Goal: Navigation & Orientation: Find specific page/section

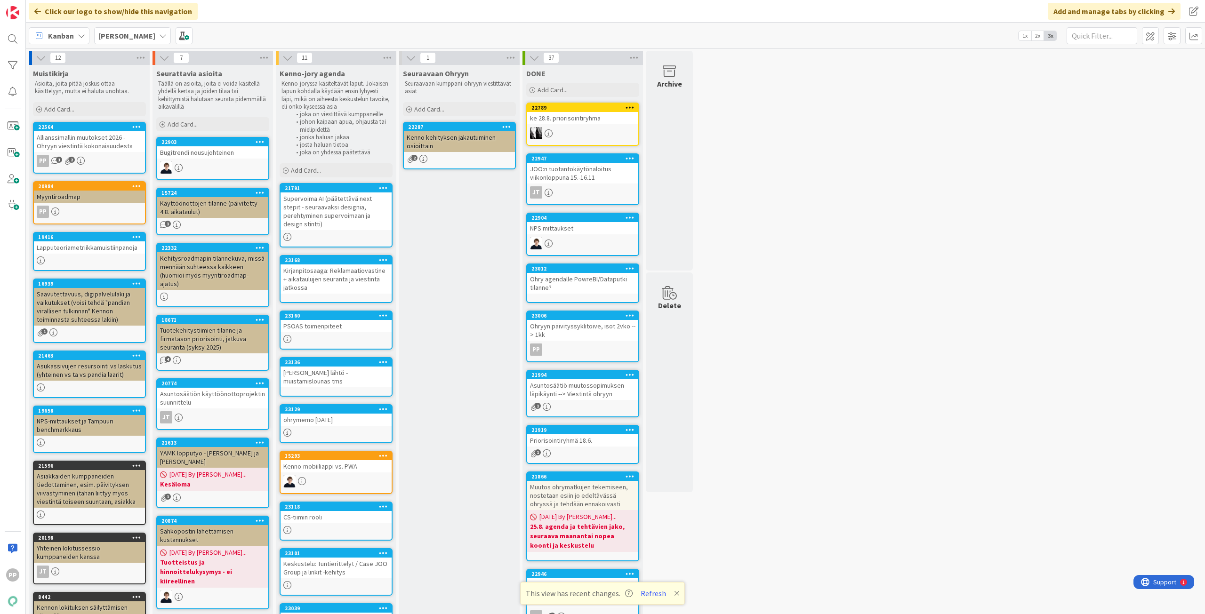
click at [886, 288] on div "12 Muistikirja Asioita, joita pitää joskus ottaa käsittelyyn, mutta ei haluta u…" at bounding box center [615, 414] width 1175 height 727
click at [342, 274] on div "Kirjanpitosaaga: Reklamaatiovastine + aikataulujen seuranta ja viestintä jatkos…" at bounding box center [335, 278] width 111 height 29
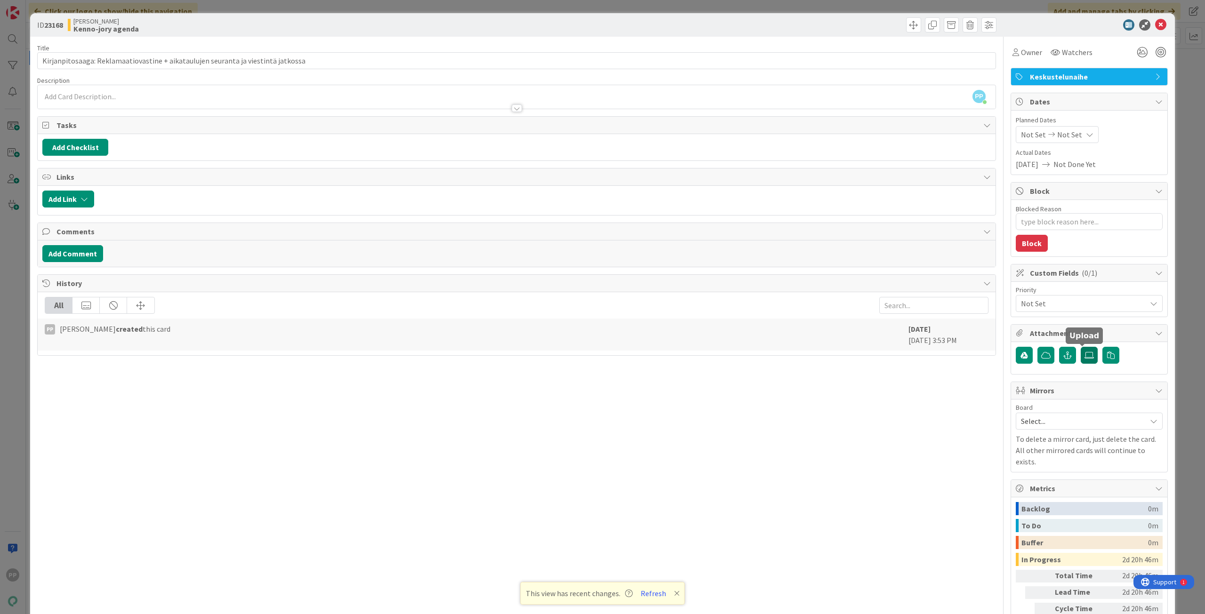
click at [1084, 357] on icon at bounding box center [1088, 356] width 9 height 8
click at [1081, 347] on input "file" at bounding box center [1081, 347] width 0 height 0
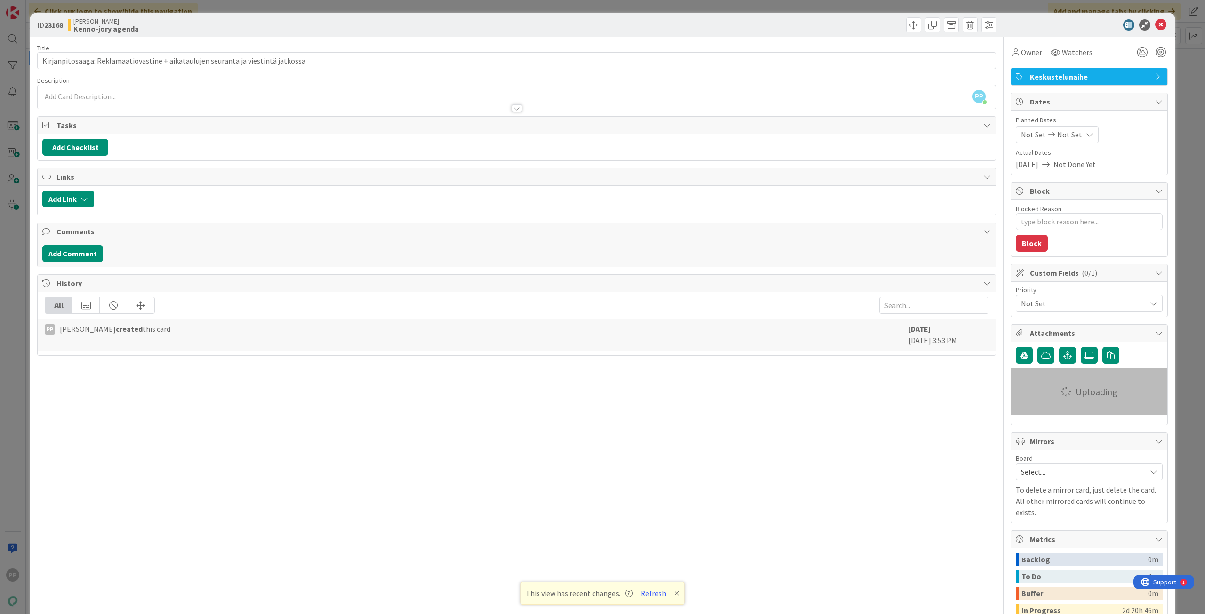
type textarea "x"
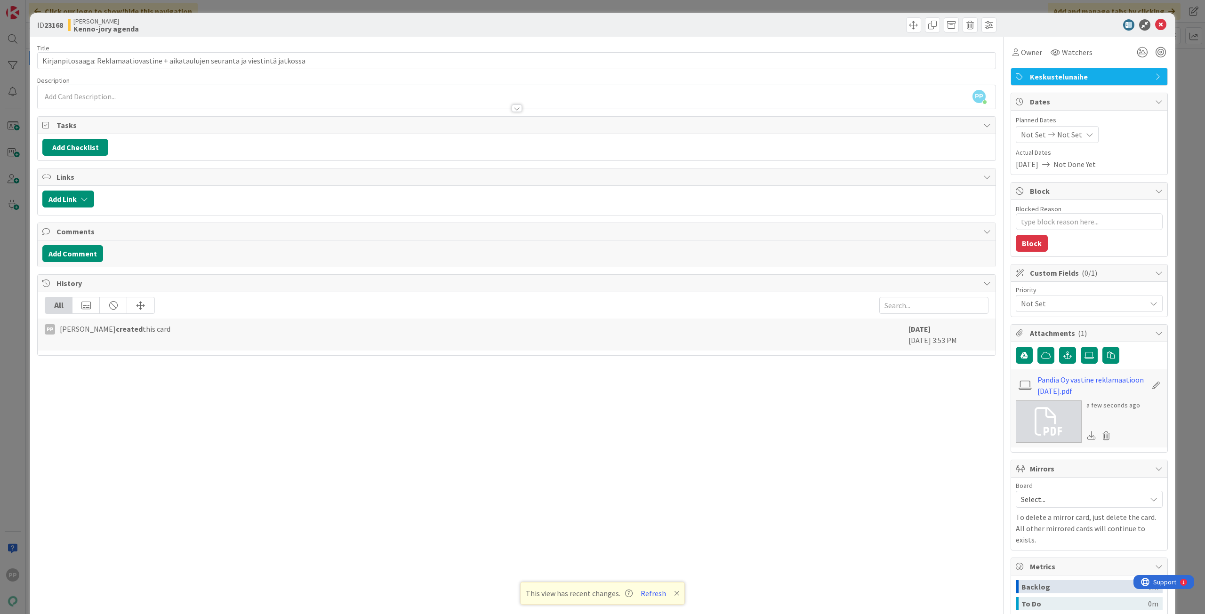
click at [1188, 361] on div "ID 23168 Kenno JoRy Kenno-jory agenda Title 81 / 128 Kirjanpitosaaga: Reklamaat…" at bounding box center [602, 307] width 1205 height 614
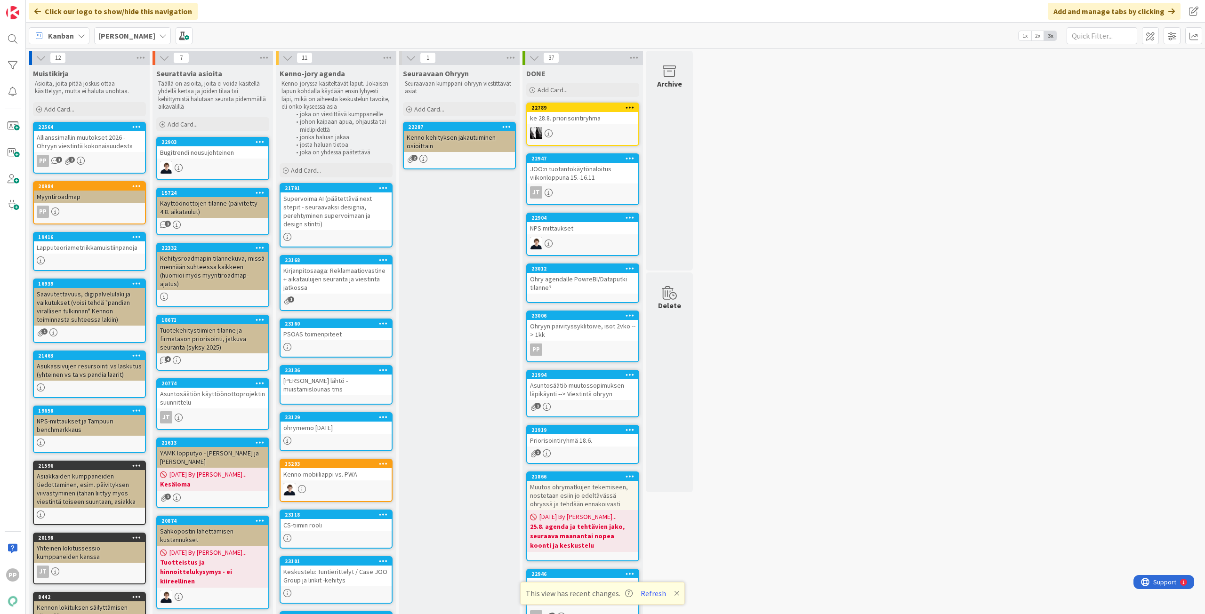
click at [433, 255] on div "Seuraavaan Ohryyn Seuraavaan kumppani-ohryyn viestittävät asiat Add Card... 222…" at bounding box center [459, 423] width 120 height 716
click at [450, 315] on div "Seuraavaan Ohryyn Seuraavaan kumppani-ohryyn viestittävät asiat Add Card... 222…" at bounding box center [459, 423] width 120 height 716
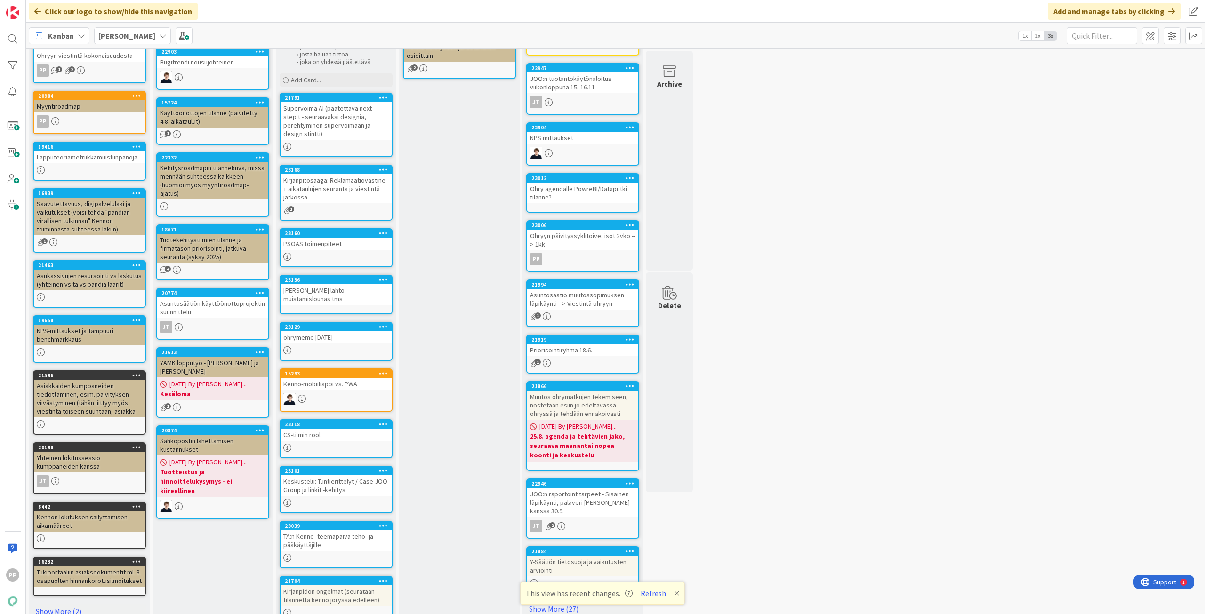
scroll to position [94, 0]
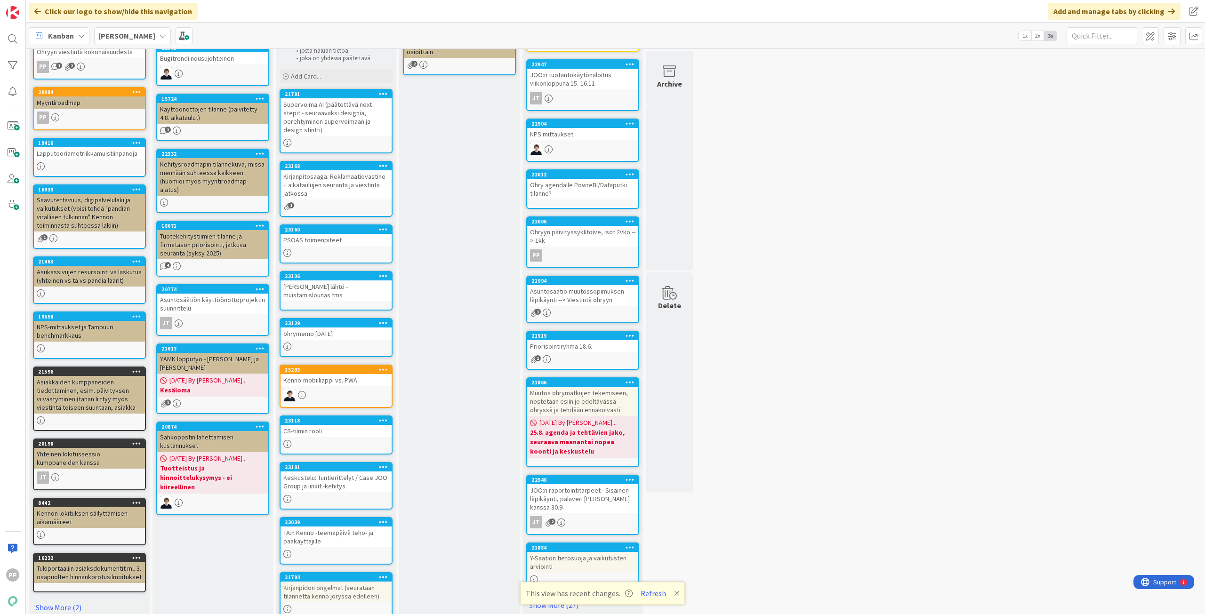
click at [198, 545] on div "Seurattavia asioita Täällä on asioita, joita ei voida käsitellä yhdellä kertaa …" at bounding box center [212, 329] width 120 height 716
click at [201, 550] on div "Seurattavia asioita Täällä on asioita, joita ei voida käsitellä yhdellä kertaa …" at bounding box center [212, 329] width 120 height 716
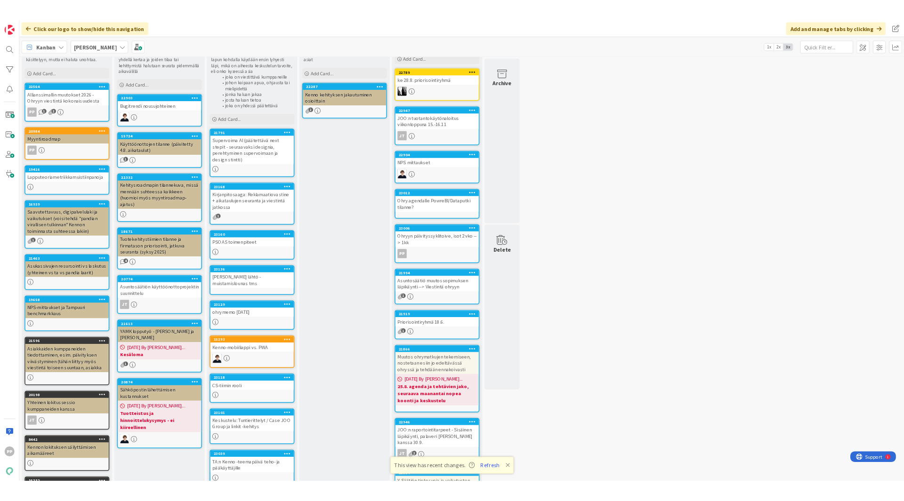
scroll to position [0, 0]
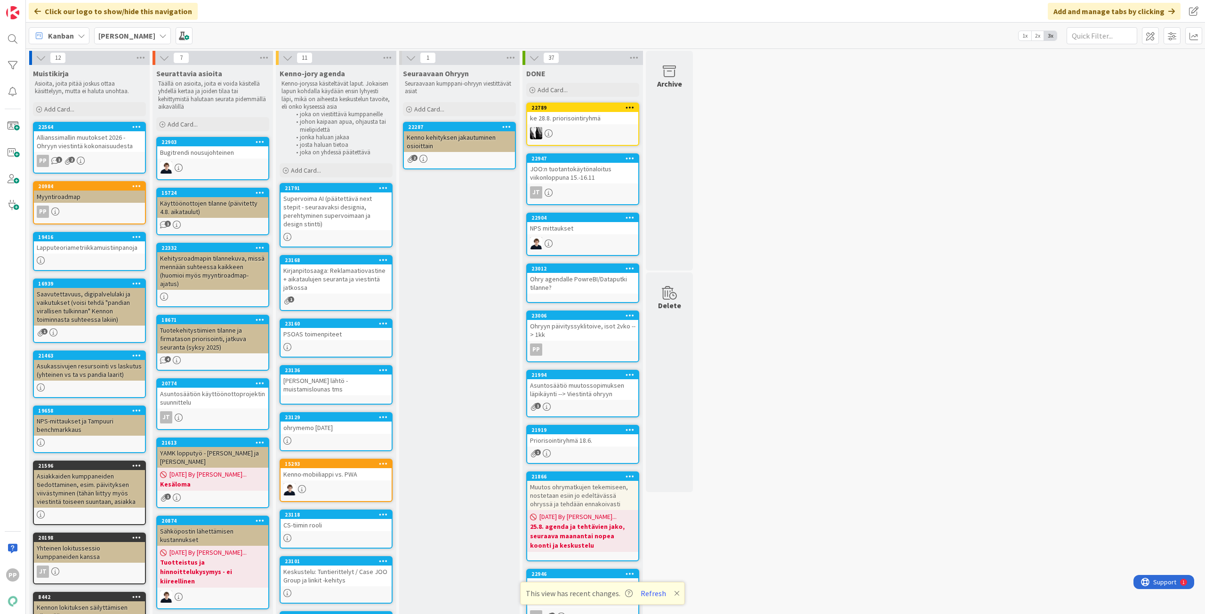
click at [467, 344] on div "Seuraavaan Ohryyn Seuraavaan kumppani-ohryyn viestittävät asiat Add Card... 222…" at bounding box center [459, 423] width 120 height 716
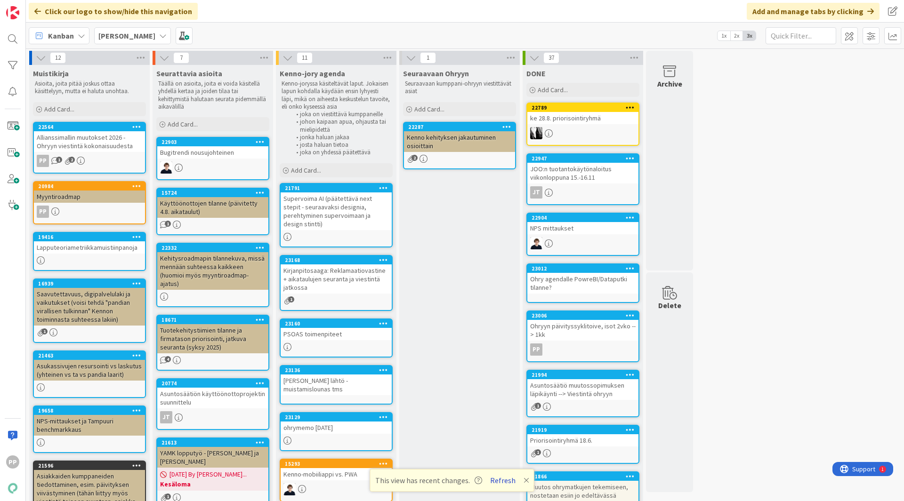
click at [500, 481] on button "Refresh" at bounding box center [503, 480] width 32 height 12
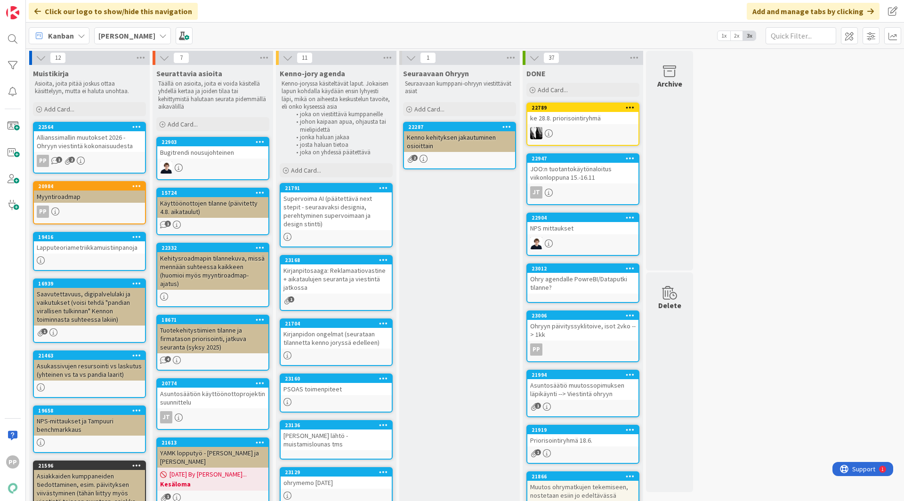
click at [477, 294] on div "Seuraavaan Ohryyn Seuraavaan kumppani-ohryyn viestittävät asiat Add Card... 222…" at bounding box center [459, 423] width 120 height 716
click at [831, 308] on div "12 Muistikirja Asioita, joita pitää joskus ottaa käsittelyyn, mutta ei haluta u…" at bounding box center [465, 418] width 874 height 735
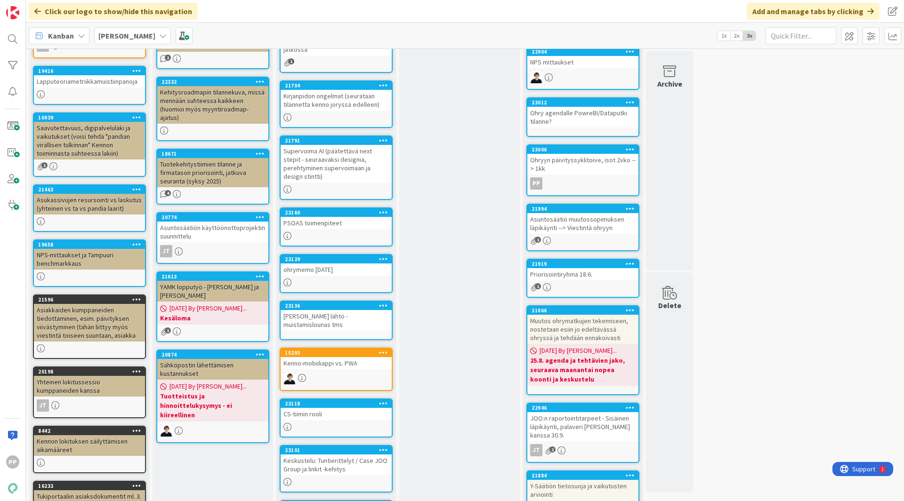
scroll to position [276, 0]
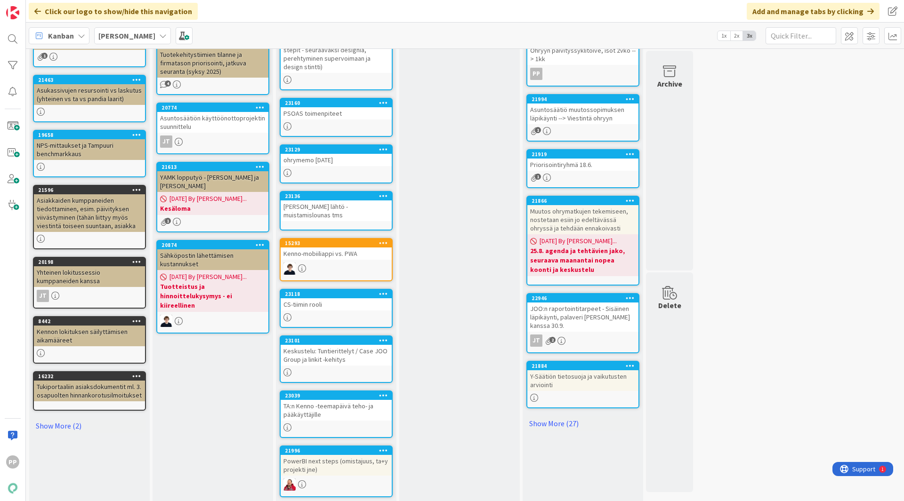
click at [463, 288] on div "Seuraavaan Ohryyn Seuraavaan kumppani-ohryyn viestittävät asiat Add Card... 222…" at bounding box center [459, 147] width 120 height 716
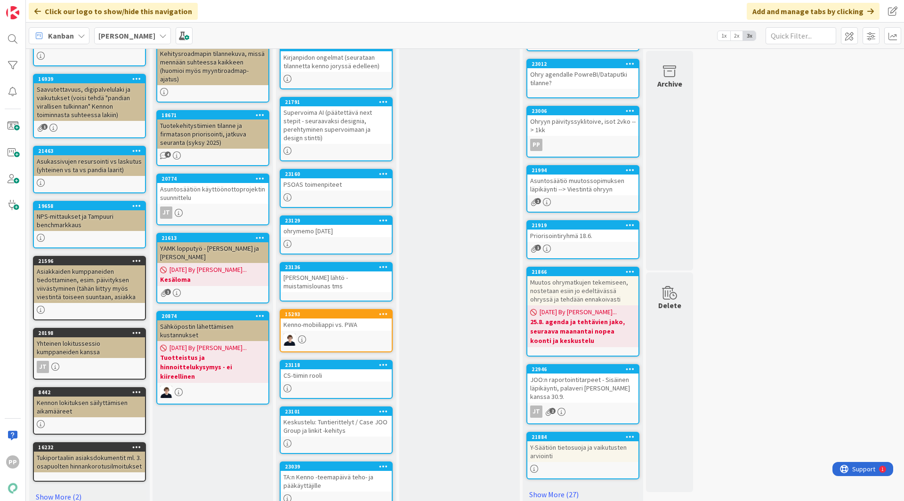
scroll to position [0, 0]
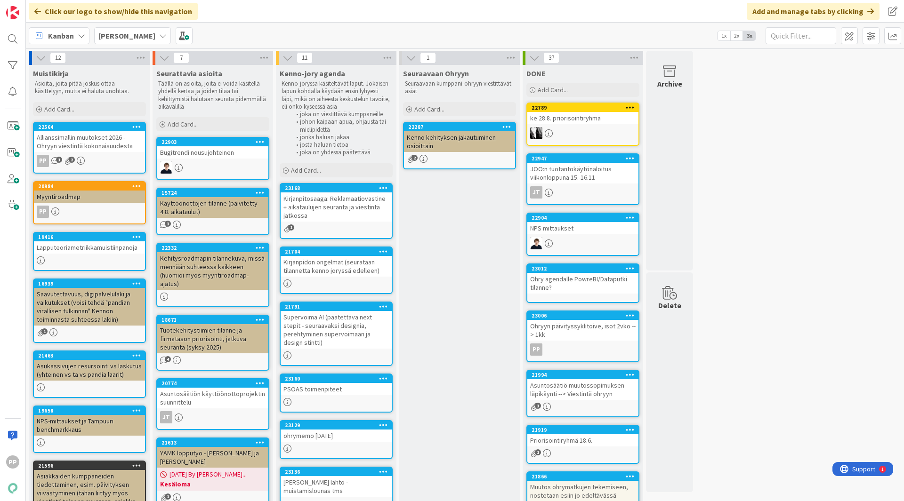
click at [462, 288] on div "Seuraavaan Ohryyn Seuraavaan kumppani-ohryyn viestittävät asiat Add Card... 222…" at bounding box center [459, 423] width 120 height 716
click at [457, 260] on div "Seuraavaan Ohryyn Seuraavaan kumppani-ohryyn viestittävät asiat Add Card... 222…" at bounding box center [459, 423] width 120 height 716
click at [350, 214] on div "Kirjanpitosaaga: Reklamaatiovastine + aikataulujen seuranta ja viestintä jatkos…" at bounding box center [335, 206] width 111 height 29
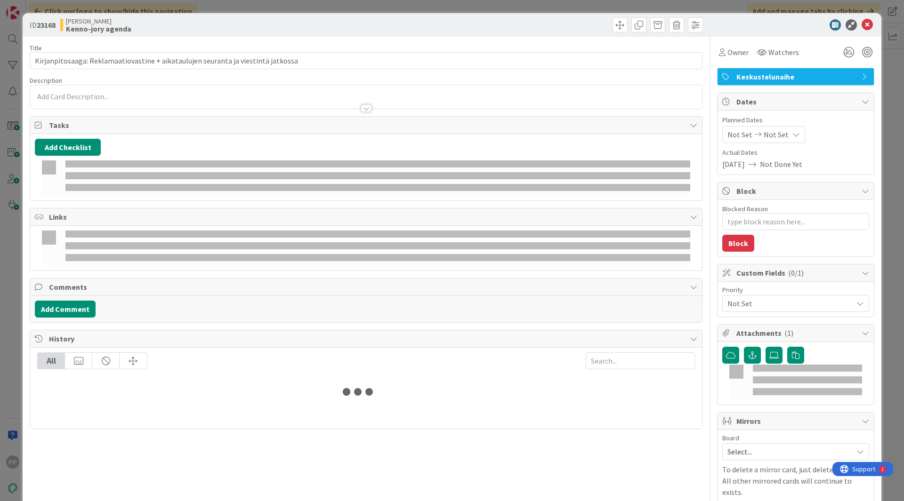
type textarea "x"
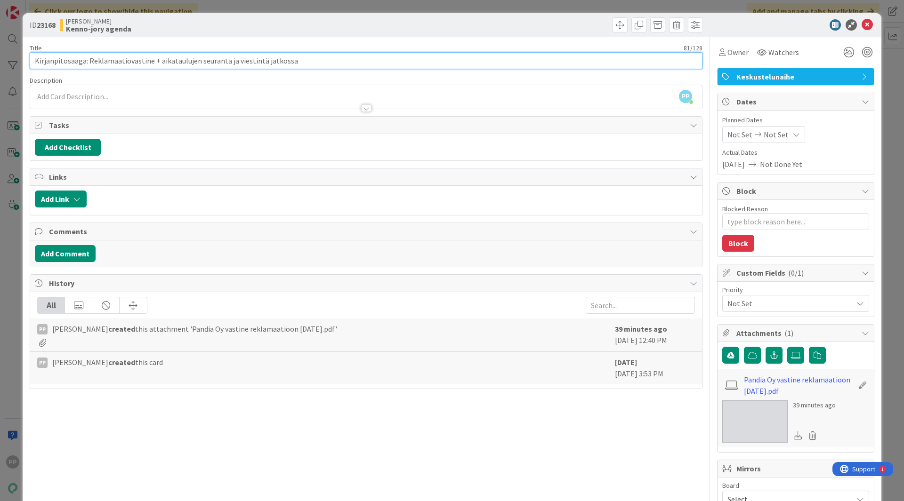
click at [307, 61] on input "Kirjanpitosaaga: Reklamaatiovastine + aikataulujen seuranta ja viestintä jatkos…" at bounding box center [366, 60] width 673 height 17
type input "Kirjanpito-ongelmien korjaus: Aikataulun seuranta ja viestintä asioiden edetessä"
type textarea "x"
type input "Kirjanpito-ongelmien korjaus: Aikataulun seuranta ja viestintä asioiden edetessä"
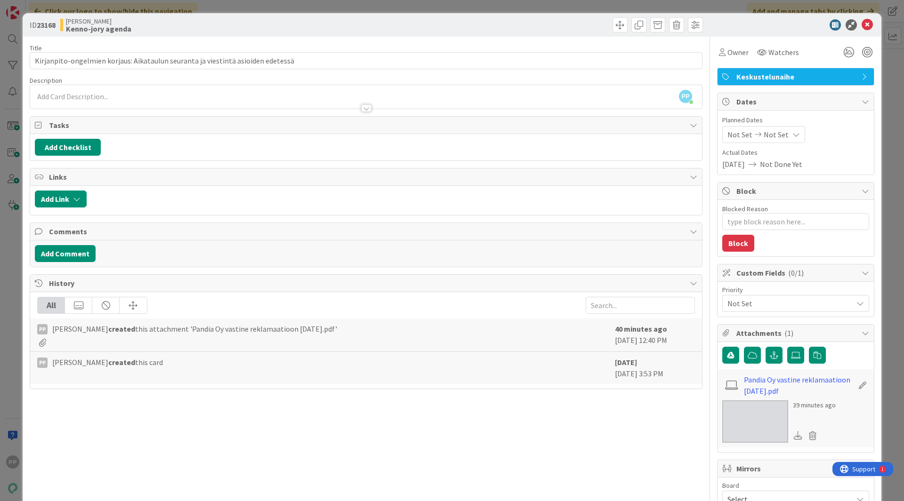
click at [354, 49] on div "Title 80 / 128" at bounding box center [366, 48] width 673 height 8
click at [354, 8] on div "ID 23168 [PERSON_NAME]-jory agenda Title 80 / 128 Kirjanpito-ongelmien korjaus:…" at bounding box center [452, 250] width 904 height 501
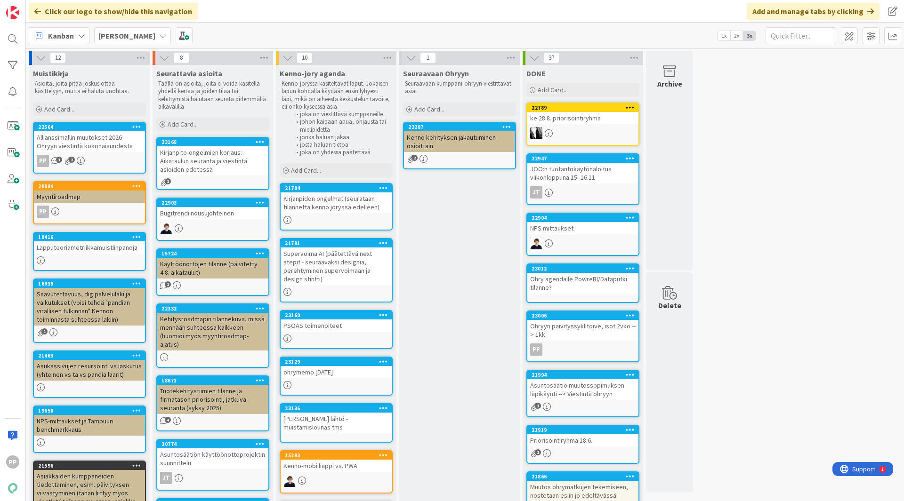
click at [465, 242] on div "Seuraavaan Ohryyn Seuraavaan kumppani-ohryyn viestittävät asiat Add Card... 222…" at bounding box center [459, 391] width 120 height 652
click at [761, 214] on div "12 Muistikirja Asioita, joita pitää joskus ottaa käsittelyyn, mutta ei haluta u…" at bounding box center [465, 386] width 874 height 671
click at [441, 366] on div "Seuraavaan Ohryyn Seuraavaan kumppani-ohryyn viestittävät asiat Add Card... 222…" at bounding box center [459, 391] width 120 height 652
click at [442, 351] on div "Seuraavaan Ohryyn Seuraavaan kumppani-ohryyn viestittävät asiat Add Card... 222…" at bounding box center [459, 391] width 120 height 652
click at [359, 205] on div "Kirjanpidon ongelmat (seurataan tilannetta kenno joryssä edelleen)" at bounding box center [335, 202] width 111 height 21
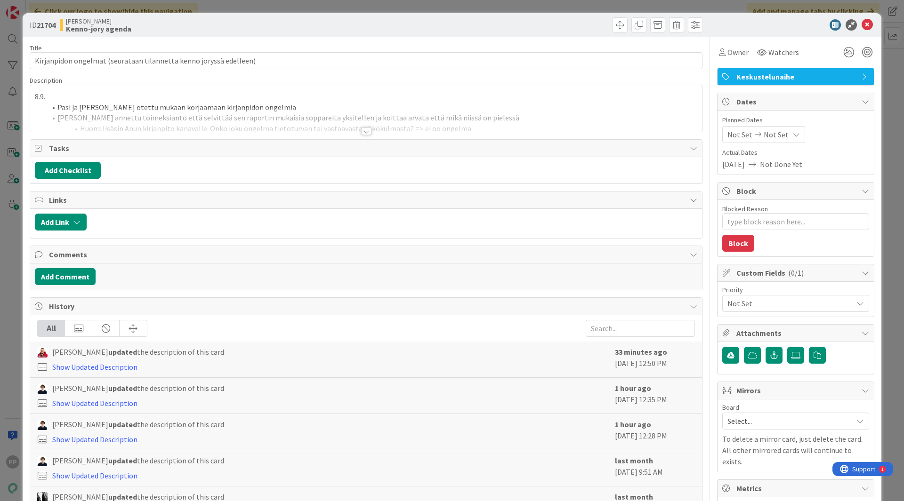
click at [376, 117] on div at bounding box center [366, 120] width 672 height 24
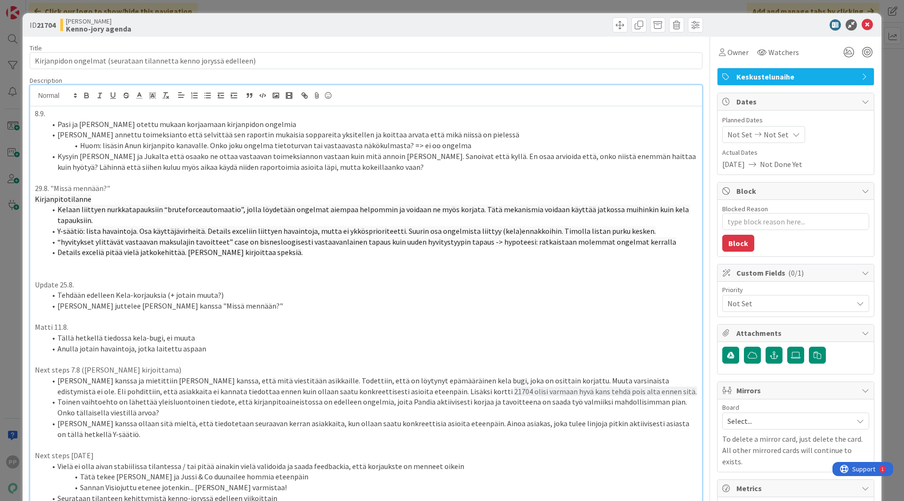
click at [308, 278] on p at bounding box center [366, 274] width 662 height 11
click at [328, 207] on span "Kelaan liittyen nurkkatapauksiin “bruteforceautomaatio”, jolla löydetään ongelm…" at bounding box center [373, 215] width 633 height 20
click at [373, 34] on div "ID 21704 [PERSON_NAME]-jory agenda" at bounding box center [452, 25] width 858 height 24
click at [388, 5] on div "ID 21704 [PERSON_NAME]-jory agenda Title 66 / 128 Kirjanpidon ongelmat (seurata…" at bounding box center [452, 250] width 904 height 501
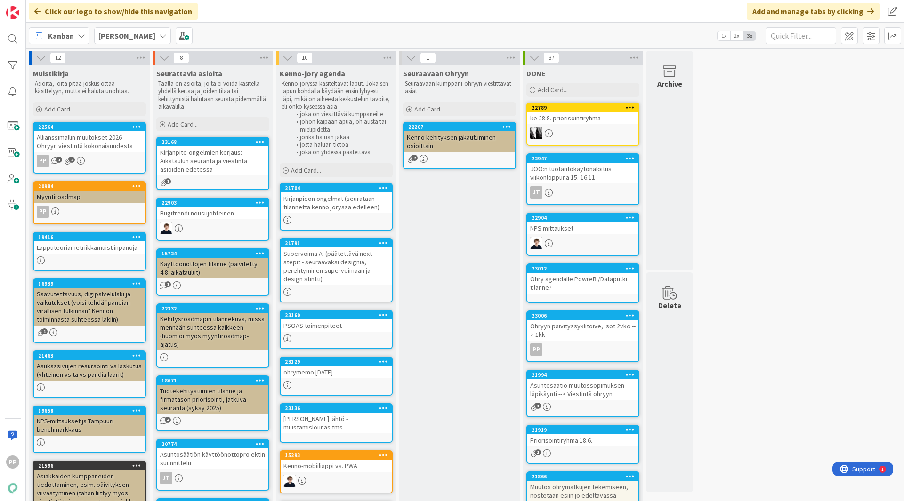
click at [472, 310] on div "Seuraavaan Ohryyn Seuraavaan kumppani-ohryyn viestittävät asiat Add Card... 222…" at bounding box center [459, 391] width 120 height 652
click at [449, 251] on div "Seuraavaan Ohryyn Seuraavaan kumppani-ohryyn viestittävät asiat Add Card... 222…" at bounding box center [459, 391] width 120 height 652
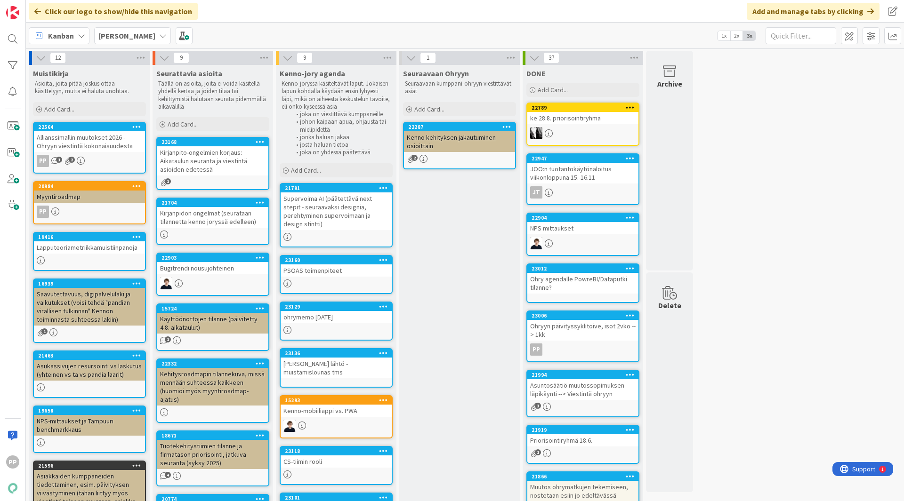
click at [450, 276] on div "Seuraavaan Ohryyn Seuraavaan kumppani-ohryyn viestittävät asiat Add Card... 222…" at bounding box center [459, 399] width 120 height 668
click at [463, 252] on div "Seuraavaan Ohryyn Seuraavaan kumppani-ohryyn viestittävät asiat Add Card... 222…" at bounding box center [459, 399] width 120 height 668
click at [825, 243] on div "12 Muistikirja Asioita, joita pitää joskus ottaa käsittelyyn, mutta ei haluta u…" at bounding box center [465, 394] width 874 height 687
click at [763, 213] on div "12 Muistikirja Asioita, joita pitää joskus ottaa käsittelyyn, mutta ei haluta u…" at bounding box center [465, 394] width 874 height 687
click at [777, 220] on div "12 Muistikirja Asioita, joita pitää joskus ottaa käsittelyyn, mutta ei haluta u…" at bounding box center [465, 394] width 874 height 687
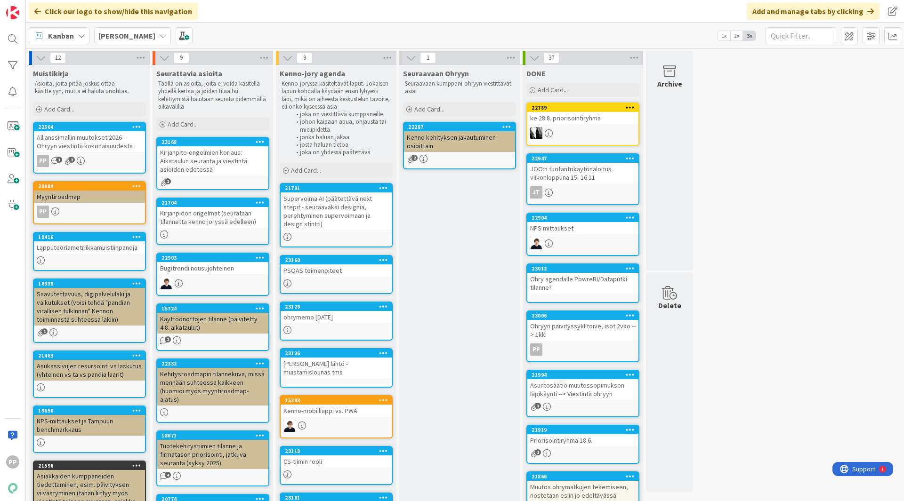
click at [772, 309] on div "12 Muistikirja Asioita, joita pitää joskus ottaa käsittelyyn, mutta ei haluta u…" at bounding box center [465, 394] width 874 height 687
click at [470, 319] on div "Seuraavaan Ohryyn Seuraavaan kumppani-ohryyn viestittävät asiat Add Card... 222…" at bounding box center [459, 399] width 120 height 668
click at [441, 253] on div "Seuraavaan Ohryyn Seuraavaan kumppani-ohryyn viestittävät asiat Add Card... 222…" at bounding box center [459, 399] width 120 height 668
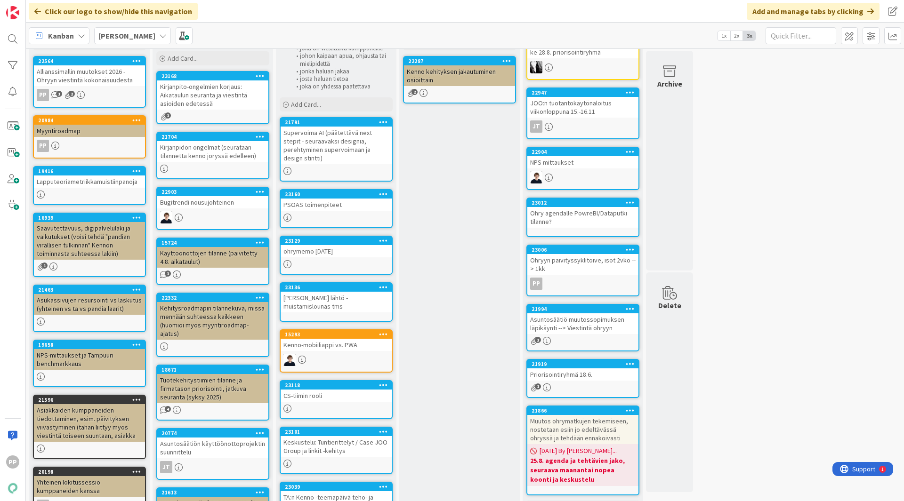
scroll to position [66, 0]
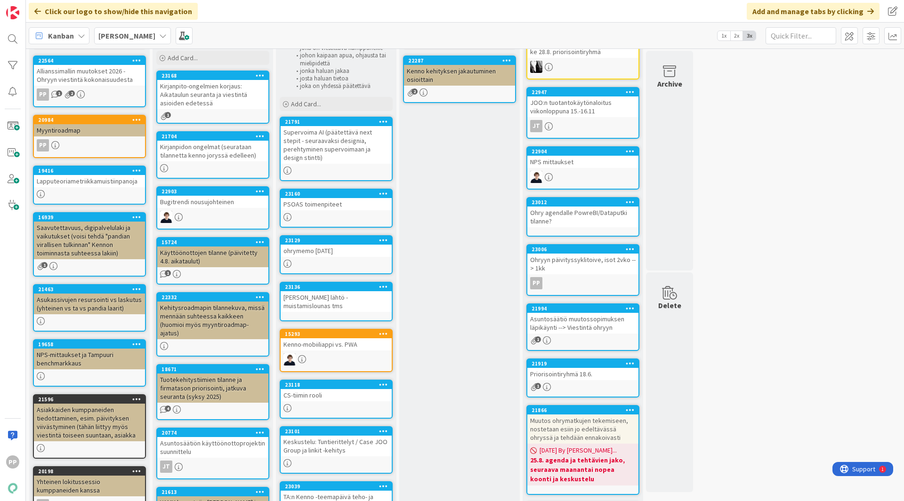
click at [463, 191] on div "Seuraavaan Ohryyn Seuraavaan kumppani-ohryyn viestittävät asiat Add Card... 222…" at bounding box center [459, 333] width 120 height 668
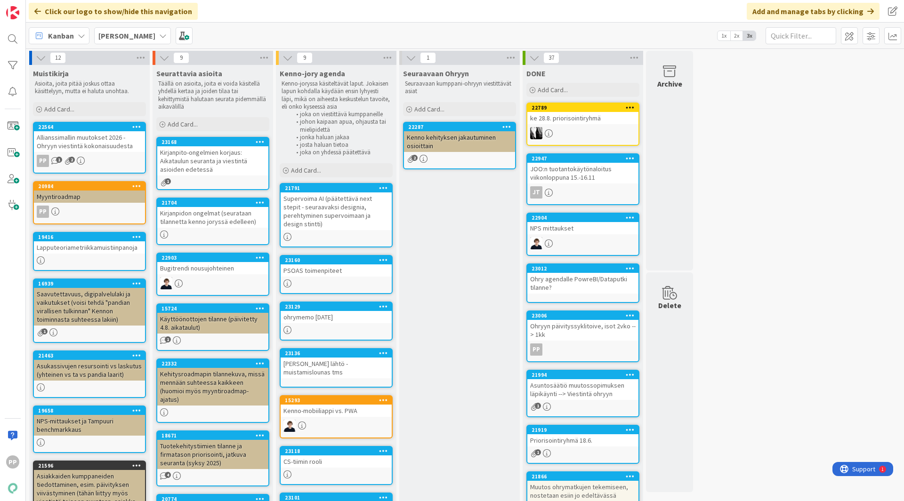
click at [451, 267] on div "Seuraavaan Ohryyn Seuraavaan kumppani-ohryyn viestittävät asiat Add Card... 222…" at bounding box center [459, 399] width 120 height 668
click at [458, 359] on div "Seuraavaan Ohryyn Seuraavaan kumppani-ohryyn viestittävät asiat Add Card... 222…" at bounding box center [459, 399] width 120 height 668
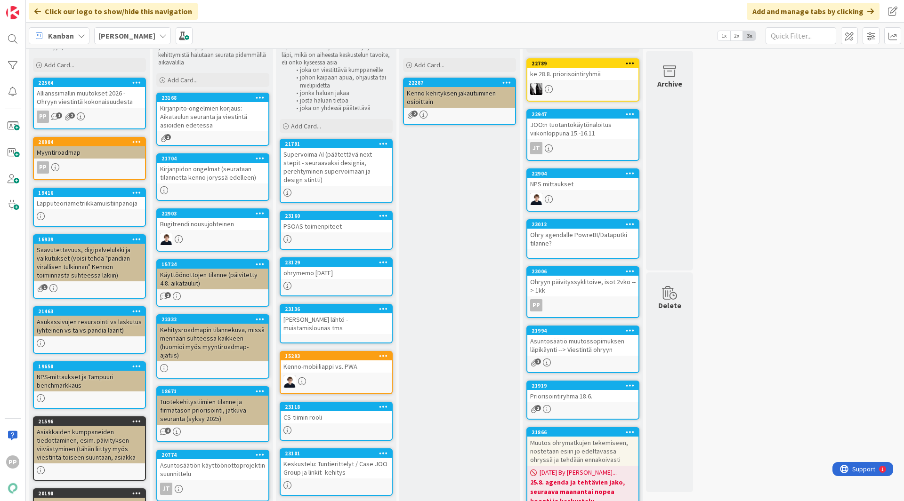
scroll to position [45, 0]
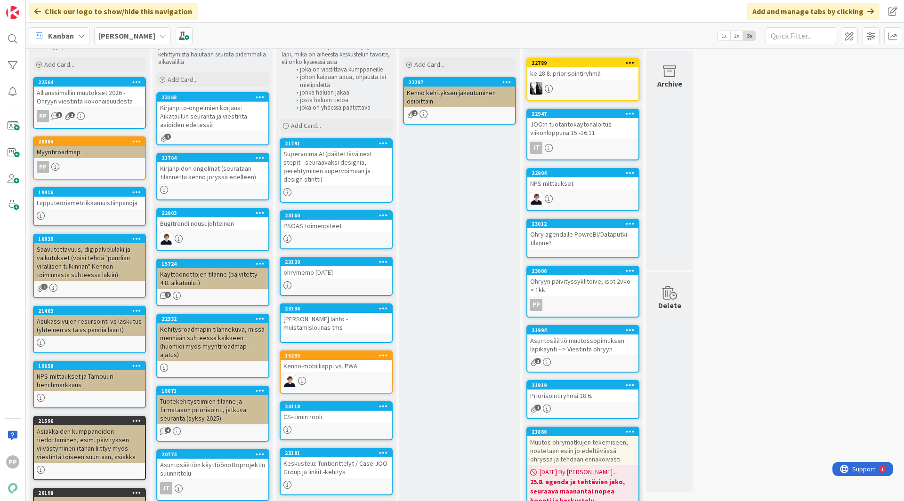
click at [465, 257] on div "Seuraavaan Ohryyn Seuraavaan kumppani-ohryyn viestittävät asiat Add Card... 222…" at bounding box center [459, 354] width 120 height 668
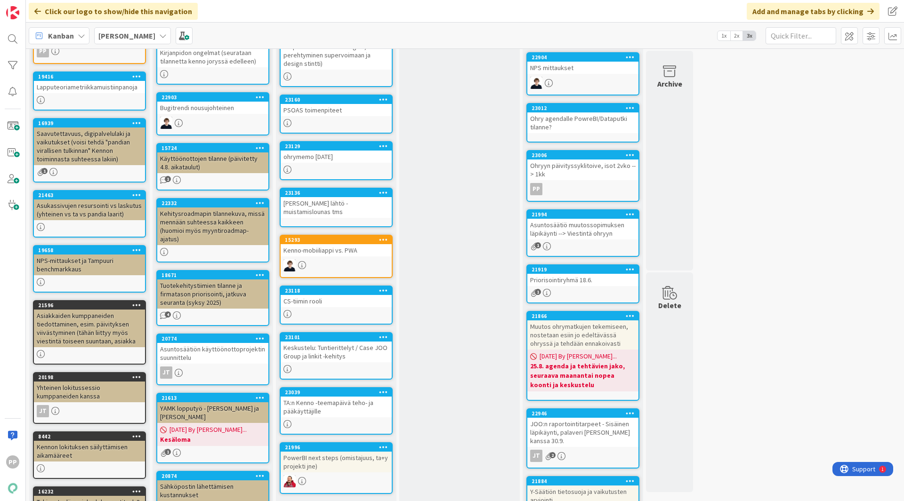
scroll to position [0, 0]
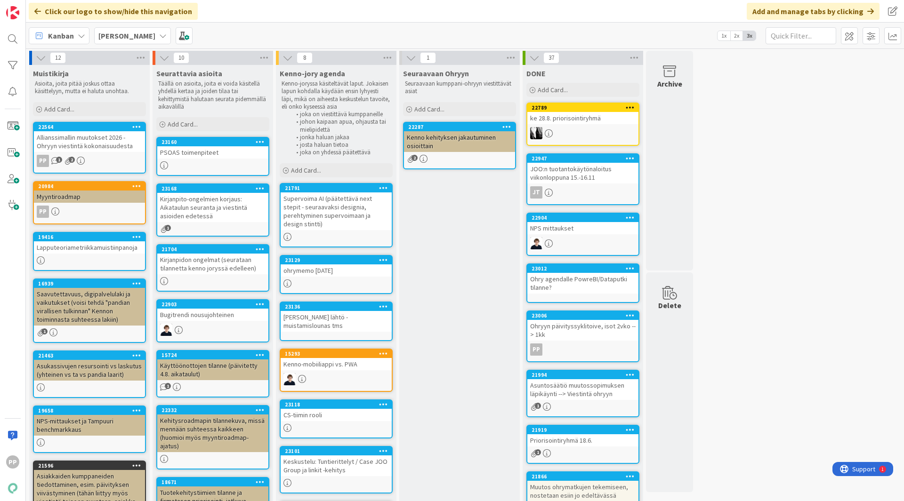
click at [444, 388] on div "Seuraavaan Ohryyn Seuraavaan kumppani-ohryyn viestittävät asiat Add Card... 222…" at bounding box center [459, 422] width 120 height 714
click at [460, 324] on div "Seuraavaan Ohryyn Seuraavaan kumppani-ohryyn viestittävät asiat Add Card... 222…" at bounding box center [459, 422] width 120 height 714
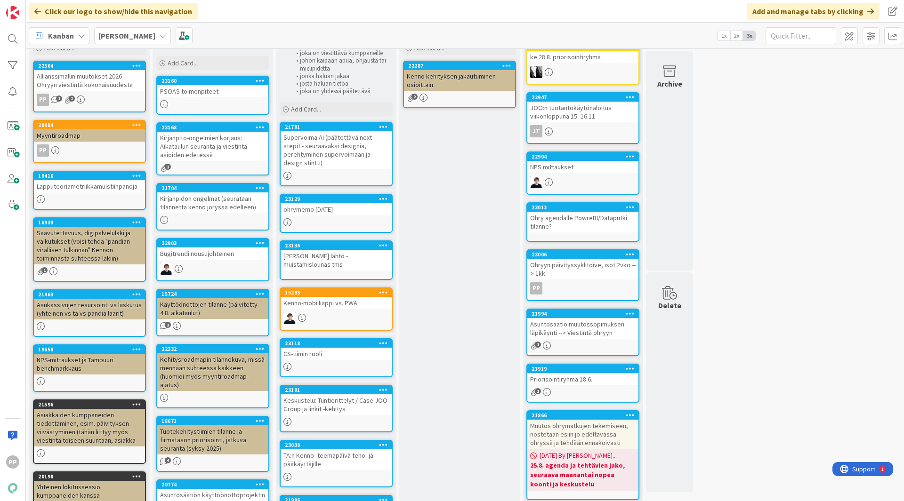
scroll to position [62, 0]
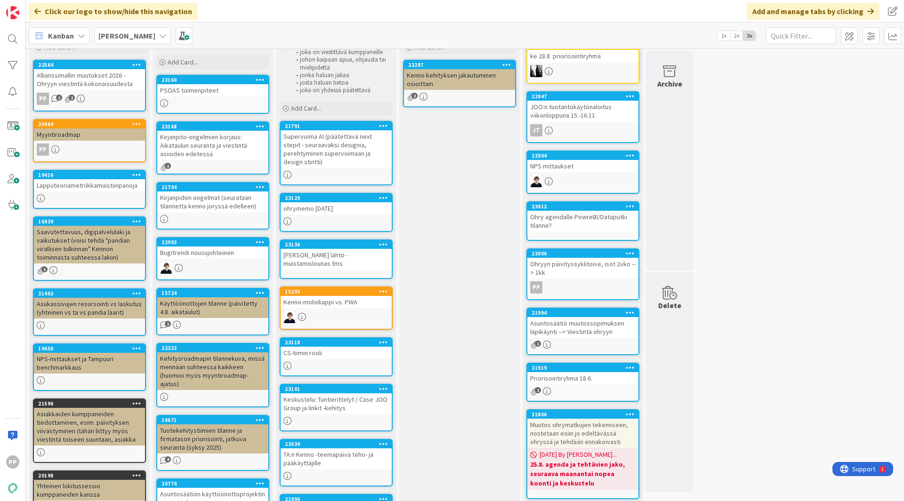
click at [457, 306] on div "Seuraavaan Ohryyn Seuraavaan kumppani-ohryyn viestittävät asiat Add Card... 222…" at bounding box center [459, 360] width 120 height 714
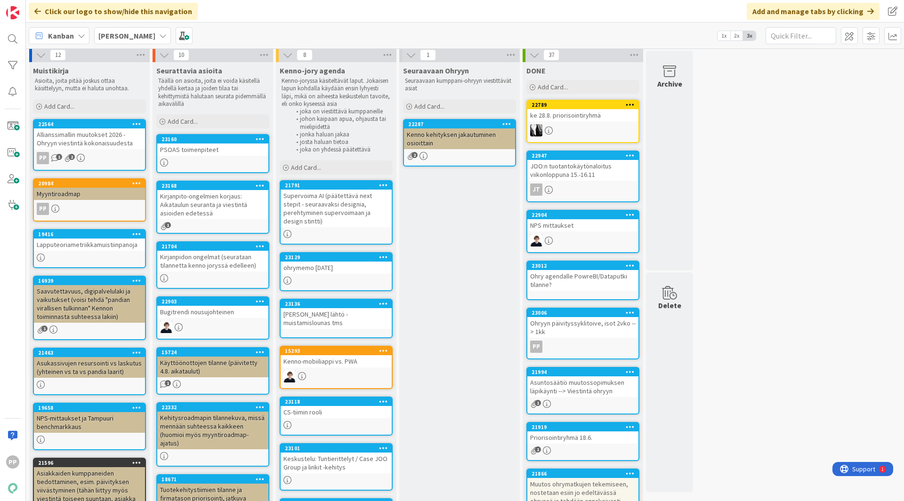
scroll to position [2, 0]
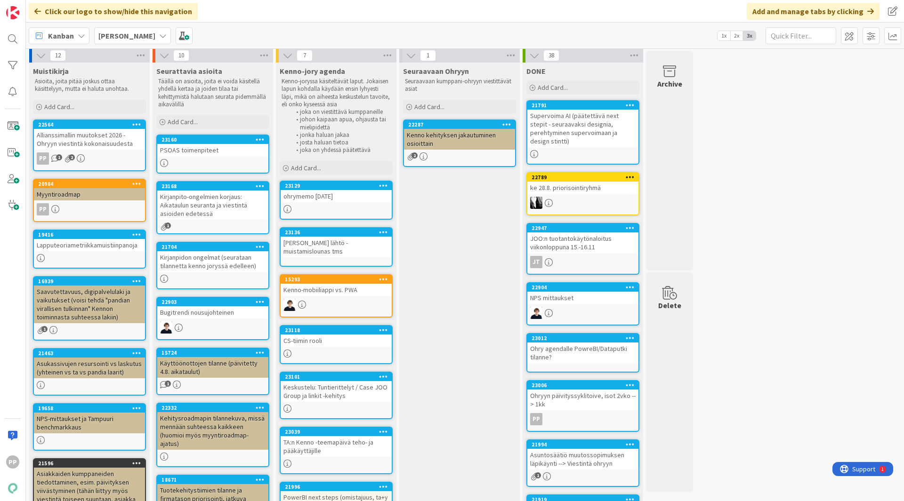
click at [468, 294] on div "Seuraavaan Ohryyn Seuraavaan kumppani-ohryyn viestittävät asiat Add Card... 222…" at bounding box center [459, 420] width 120 height 714
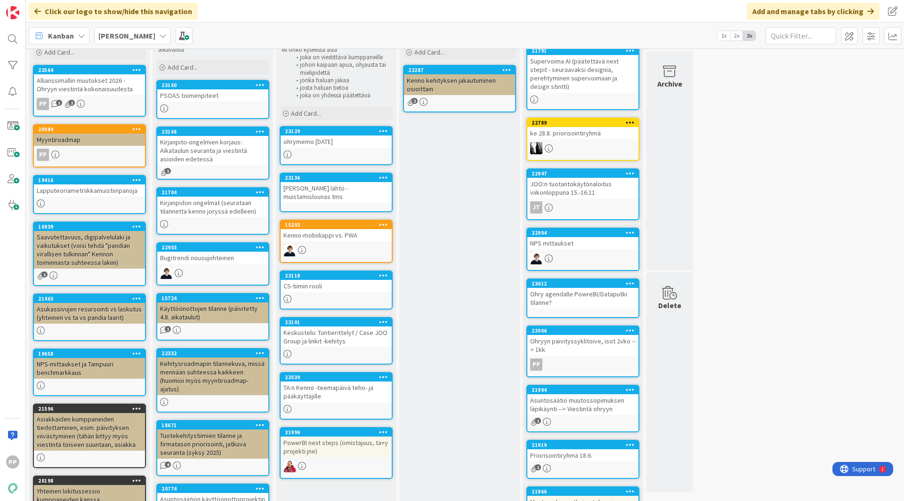
scroll to position [56, 0]
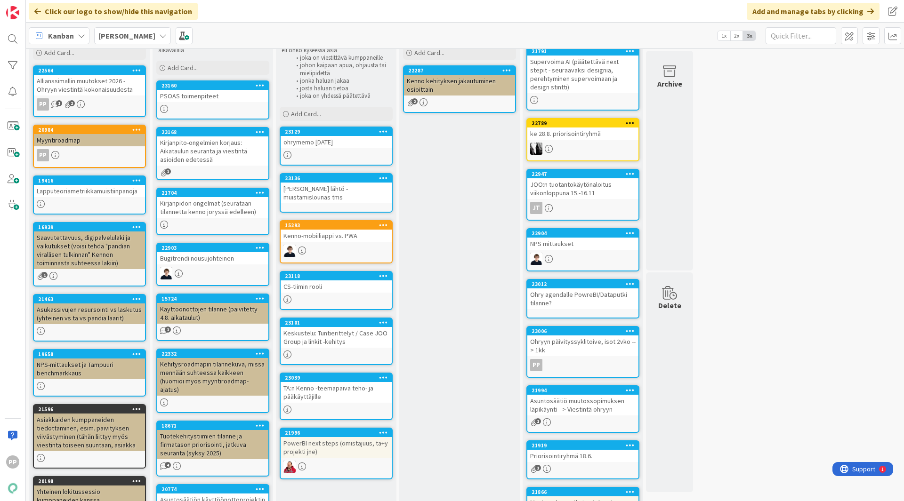
click at [347, 143] on div "ohrymemo [DATE]" at bounding box center [335, 142] width 111 height 12
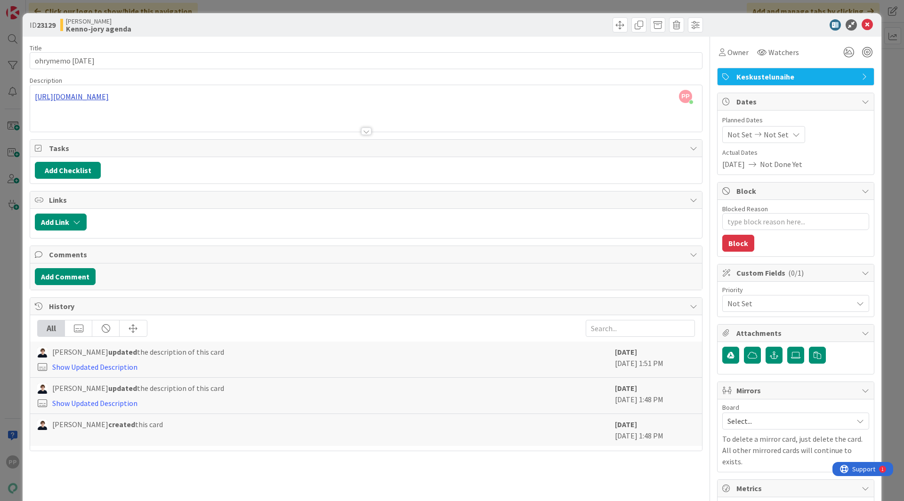
click at [350, 98] on div "PP [PERSON_NAME] just joined [URL][DOMAIN_NAME]" at bounding box center [366, 108] width 672 height 47
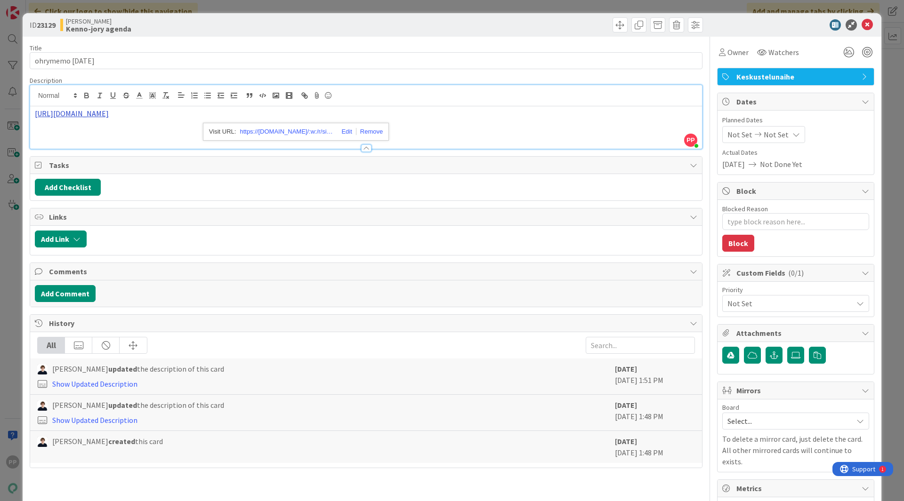
click at [109, 114] on link "[URL][DOMAIN_NAME]" at bounding box center [72, 113] width 74 height 9
click at [308, 132] on link "https://[DOMAIN_NAME]/:w:/r/sites/PandiaSopimukset/_layouts/15/Doc.aspx?action=…" at bounding box center [287, 132] width 94 height 12
type textarea "x"
click at [881, 191] on div "ID 23129 [PERSON_NAME] Kenno-jory agenda Title 17 / 128 ohrymemo [DATE] Descrip…" at bounding box center [452, 250] width 904 height 501
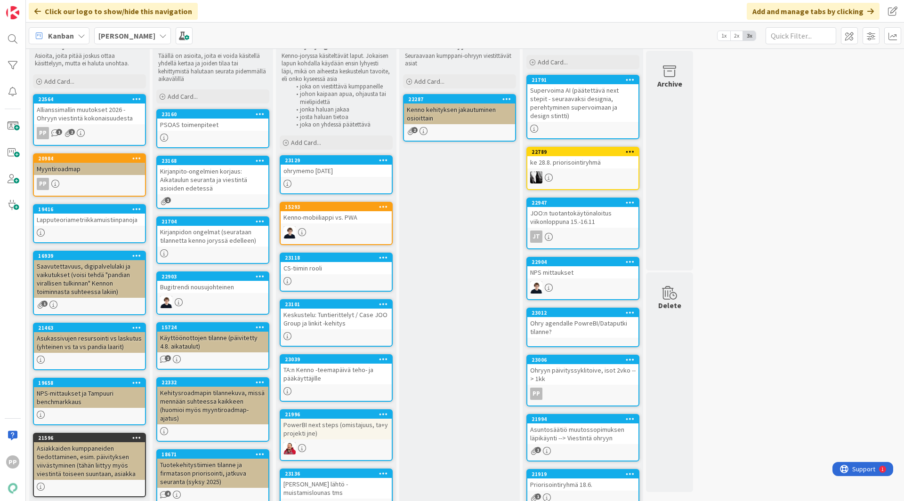
scroll to position [27, 0]
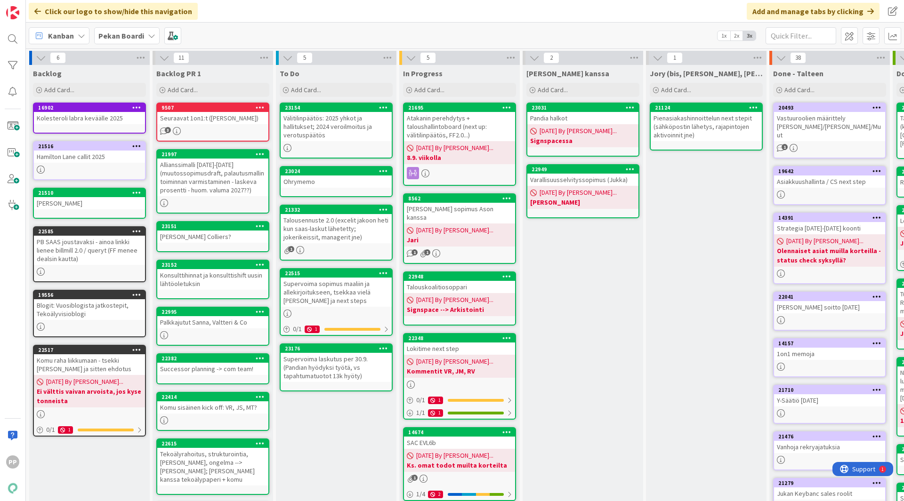
click at [614, 350] on div "[PERSON_NAME] kanssa Add Card... 23031 Pandia halkot [DATE] By [PERSON_NAME]...…" at bounding box center [582, 386] width 120 height 643
